Goal: Task Accomplishment & Management: Manage account settings

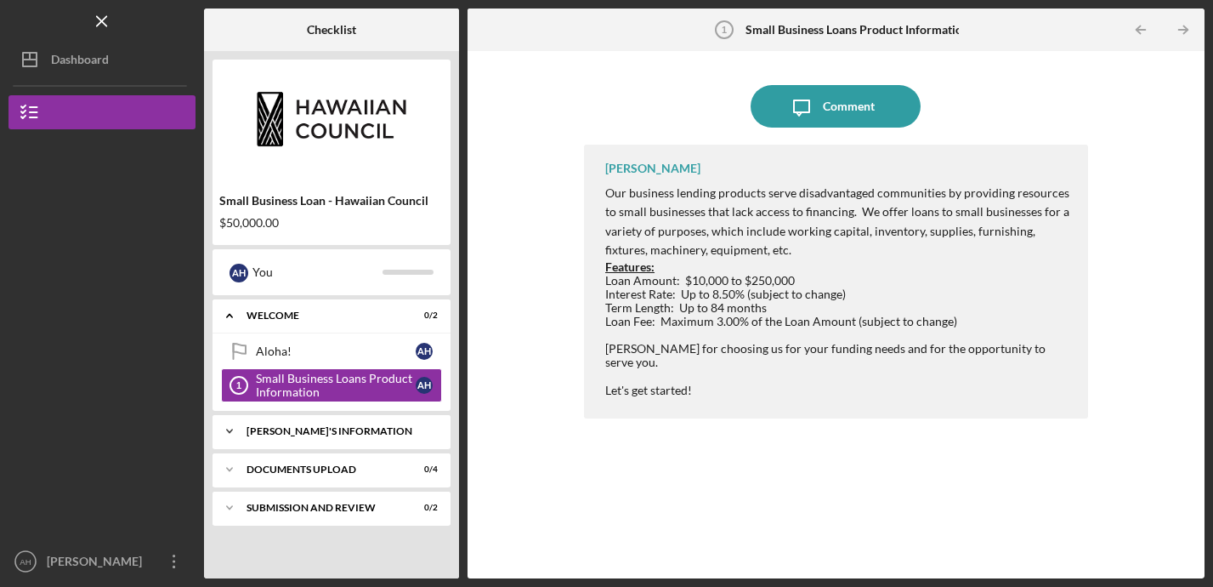
click at [224, 435] on icon "Icon/Expander" at bounding box center [230, 431] width 34 height 34
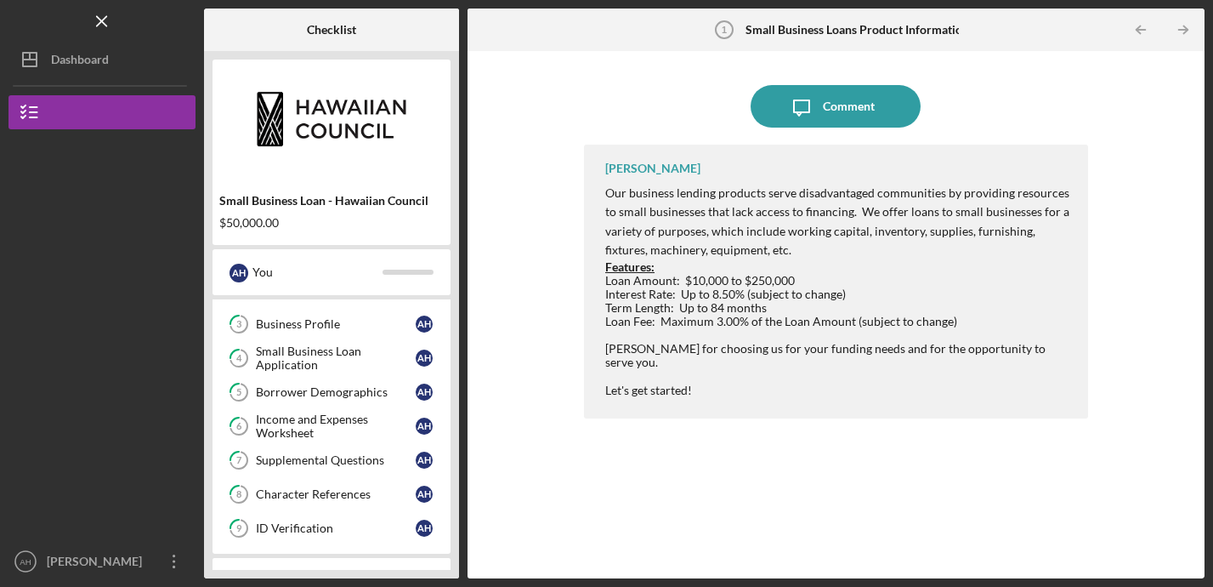
scroll to position [246, 0]
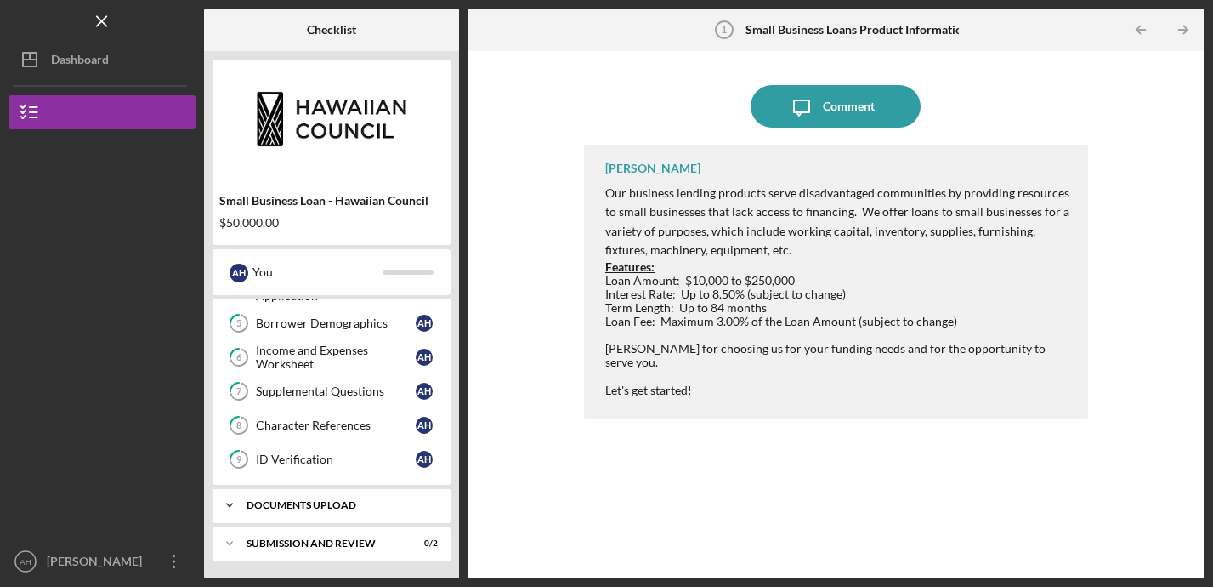
click at [229, 503] on icon "Icon/Expander" at bounding box center [230, 505] width 34 height 34
